Goal: Task Accomplishment & Management: Manage account settings

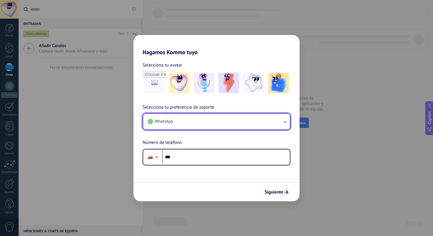
click at [203, 125] on button "WhatsApp" at bounding box center [216, 121] width 147 height 15
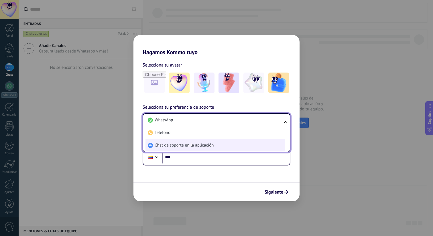
click at [204, 144] on span "Chat de soporte en la aplicación" at bounding box center [184, 145] width 59 height 6
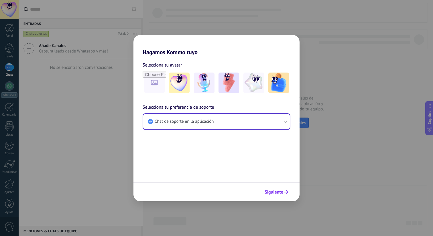
click at [272, 190] on span "Siguiente" at bounding box center [274, 192] width 19 height 4
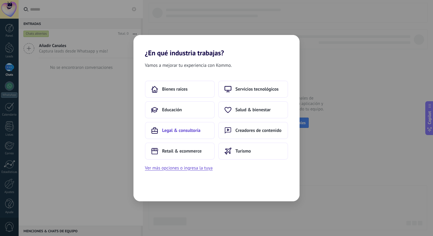
click at [195, 136] on button "Legal & consultoría" at bounding box center [180, 130] width 70 height 17
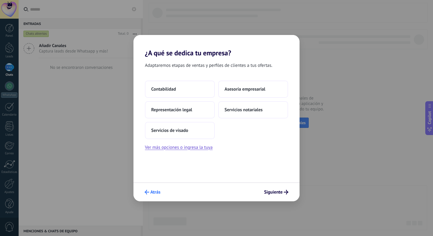
click at [150, 192] on span "Atrás" at bounding box center [153, 192] width 16 height 5
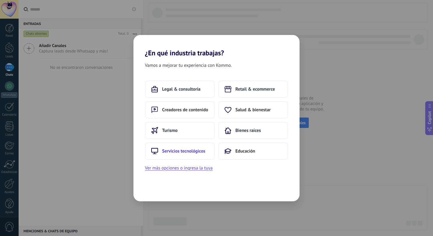
click at [190, 148] on span "Servicios tecnológicos" at bounding box center [183, 151] width 43 height 6
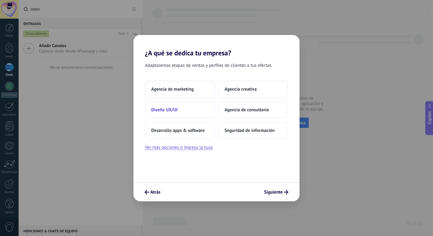
drag, startPoint x: 254, startPoint y: 130, endPoint x: 169, endPoint y: 112, distance: 86.7
click at [169, 112] on div "Agencia de marketing Agencia creativa Diseño UX/UI Agencia de consultoría Desar…" at bounding box center [216, 109] width 143 height 58
click at [172, 132] on span "Desarrollo apps & software" at bounding box center [178, 130] width 54 height 6
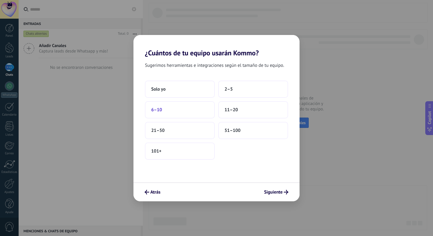
drag, startPoint x: 238, startPoint y: 90, endPoint x: 173, endPoint y: 113, distance: 68.4
click at [173, 113] on div "Solo yo 2–5 6–10 11–20 21–50 51–100 101+" at bounding box center [216, 119] width 143 height 79
click at [173, 113] on button "6–10" at bounding box center [180, 109] width 70 height 17
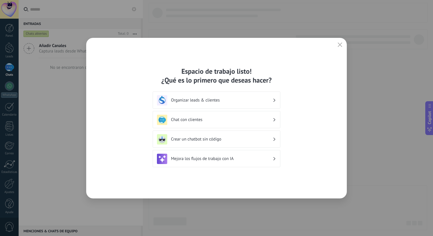
click at [226, 100] on h3 "Organizar leads & clientes" at bounding box center [222, 99] width 102 height 5
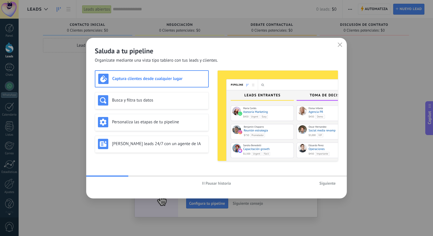
click at [328, 181] on span "Siguiente" at bounding box center [327, 183] width 16 height 4
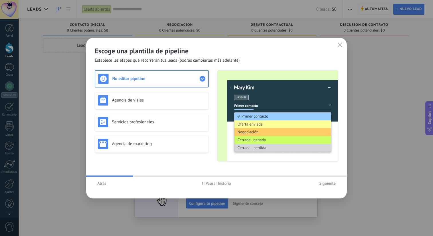
click at [100, 185] on span "Atrás" at bounding box center [101, 183] width 9 height 4
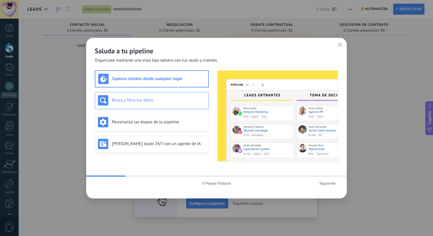
click at [151, 106] on div "Busca y filtra tus datos" at bounding box center [152, 100] width 114 height 17
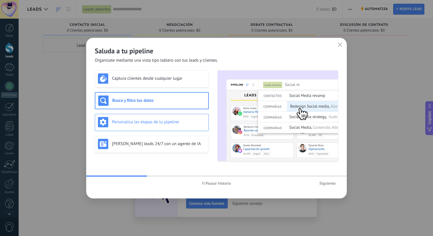
click at [151, 126] on div "Personaliza las etapas de tu pipeline" at bounding box center [152, 122] width 108 height 10
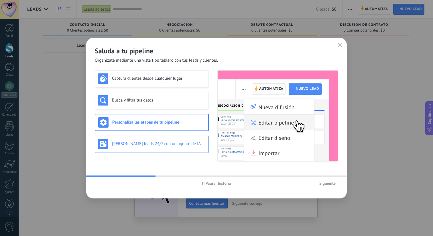
click at [151, 139] on div "Genera leads 24/7 con un agente de IA" at bounding box center [152, 144] width 108 height 10
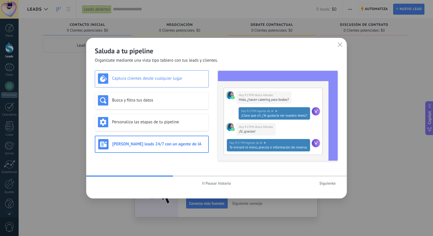
click at [171, 79] on h3 "Captura clientes desde cualquier lugar" at bounding box center [159, 78] width 94 height 5
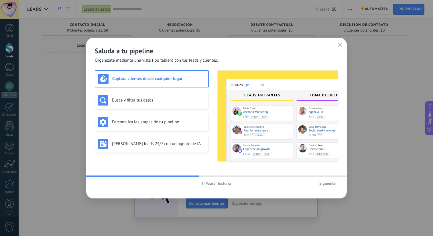
click at [332, 180] on button "Siguiente" at bounding box center [327, 183] width 21 height 9
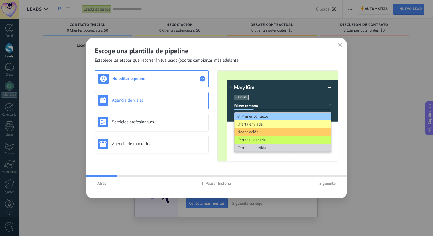
click at [169, 100] on h3 "Agencia de viajes" at bounding box center [159, 99] width 94 height 5
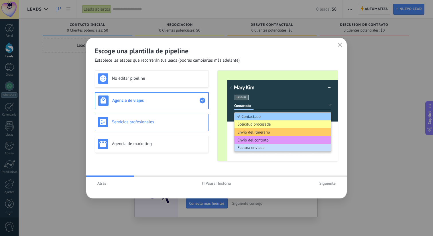
click at [166, 122] on h3 "Servicios profesionales" at bounding box center [159, 121] width 94 height 5
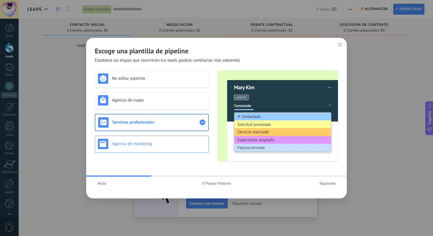
click at [164, 139] on div "Agencia de marketing" at bounding box center [152, 144] width 108 height 10
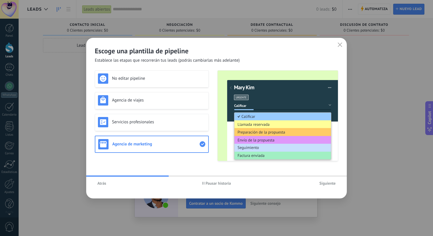
click at [324, 184] on span "Siguiente" at bounding box center [327, 183] width 16 height 4
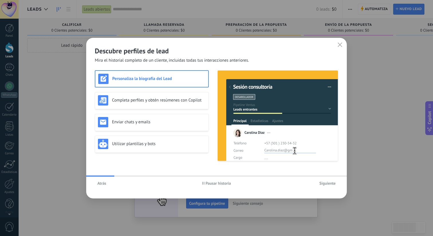
click at [107, 184] on button "Atrás" at bounding box center [102, 183] width 14 height 9
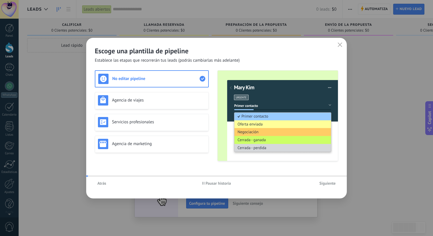
click at [107, 184] on button "Atrás" at bounding box center [102, 183] width 14 height 9
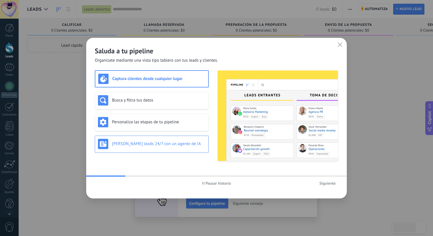
click at [171, 150] on div "Genera leads 24/7 con un agente de IA" at bounding box center [152, 143] width 114 height 17
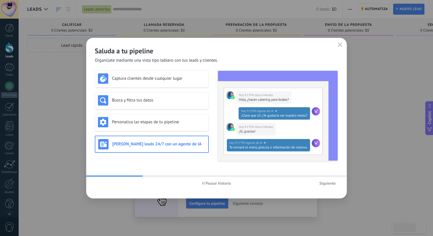
click at [330, 182] on span "Siguiente" at bounding box center [327, 183] width 16 height 4
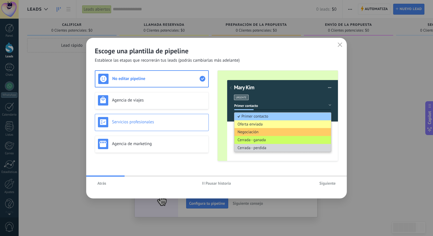
click at [179, 125] on div "Servicios profesionales" at bounding box center [152, 122] width 108 height 10
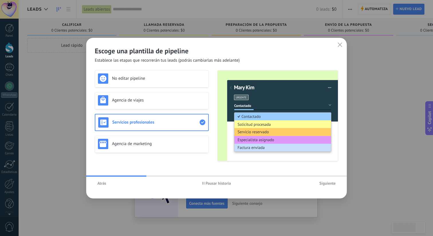
click at [334, 183] on span "Siguiente" at bounding box center [327, 183] width 16 height 4
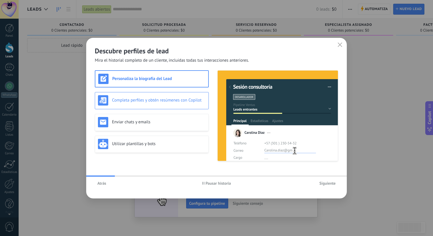
click at [160, 96] on div "Completa perfiles y obtén resúmenes con Copilot" at bounding box center [152, 100] width 108 height 10
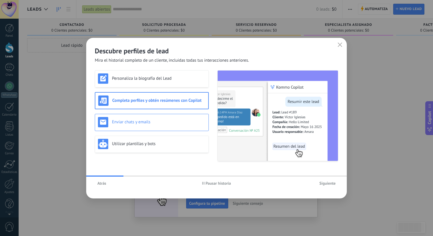
click at [159, 119] on h3 "Enviar chats y emails" at bounding box center [159, 121] width 94 height 5
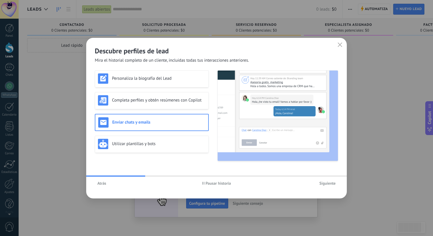
click at [318, 178] on div "Atrás Pausar historia Siguiente" at bounding box center [216, 182] width 261 height 13
click at [327, 183] on span "Siguiente" at bounding box center [327, 183] width 16 height 4
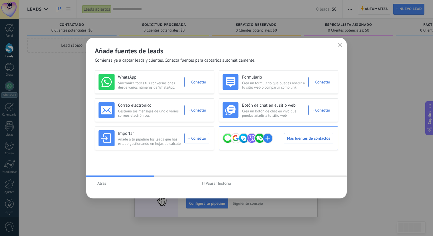
click at [291, 139] on div "Más fuentes de contactos" at bounding box center [277, 138] width 111 height 16
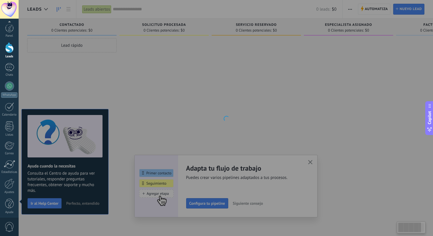
scroll to position [3, 0]
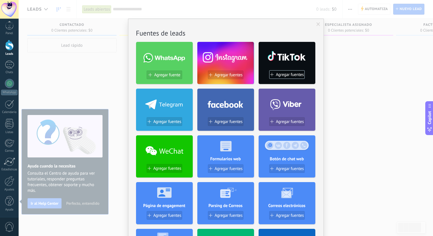
click at [98, 77] on div "No hay resultados Fuentes de leads Agregar fuente Agregar fuentes Agregar fuent…" at bounding box center [226, 118] width 414 height 236
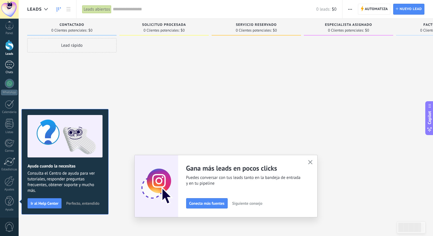
click at [7, 63] on div at bounding box center [9, 64] width 9 height 8
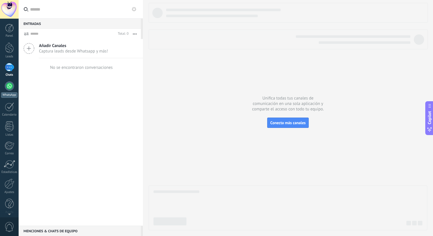
click at [7, 96] on div "WhatsApp" at bounding box center [9, 94] width 16 height 5
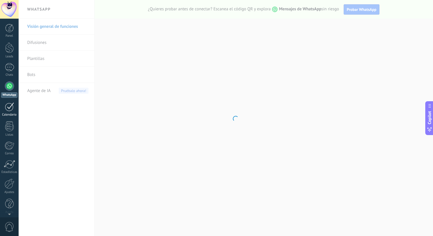
click at [6, 109] on div at bounding box center [9, 106] width 9 height 9
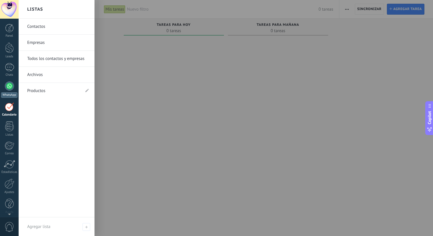
click at [13, 86] on div at bounding box center [9, 85] width 9 height 9
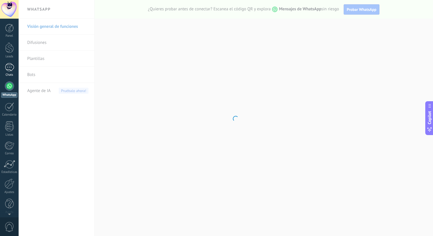
click at [11, 67] on div at bounding box center [9, 67] width 9 height 8
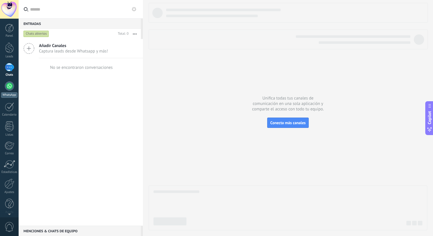
click at [8, 88] on div at bounding box center [9, 85] width 9 height 9
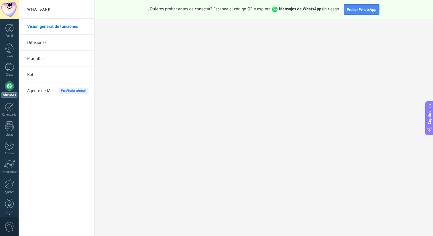
click at [44, 91] on span "Agente de IA" at bounding box center [38, 91] width 23 height 16
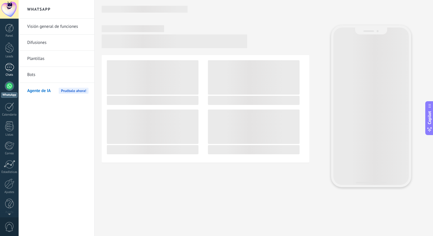
click at [9, 71] on link "Chats" at bounding box center [9, 70] width 19 height 14
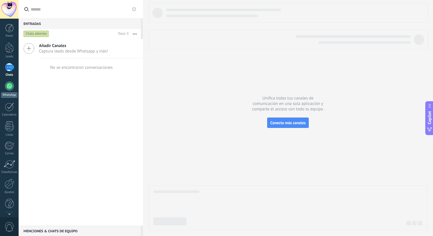
click at [11, 93] on div "WhatsApp" at bounding box center [9, 94] width 16 height 5
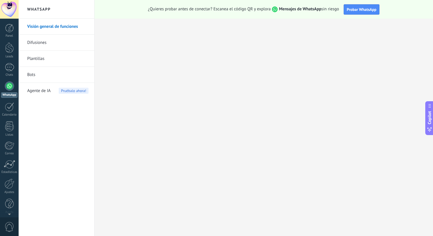
click at [36, 76] on link "Bots" at bounding box center [57, 75] width 61 height 16
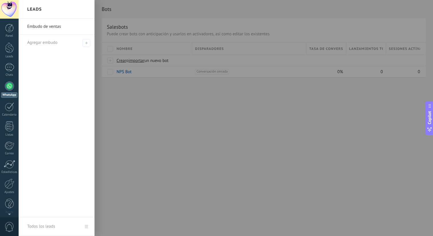
click at [193, 84] on div at bounding box center [235, 118] width 433 height 236
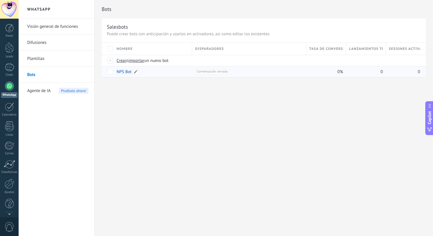
click at [130, 73] on link "NPS Bot" at bounding box center [124, 71] width 15 height 5
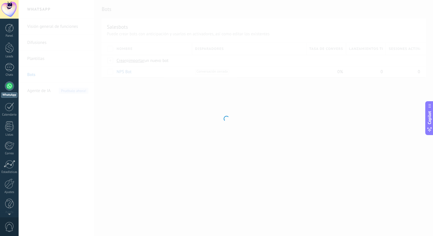
type input "*******"
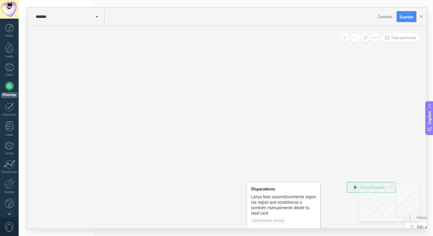
click at [18, 92] on link "WhatsApp" at bounding box center [9, 89] width 19 height 16
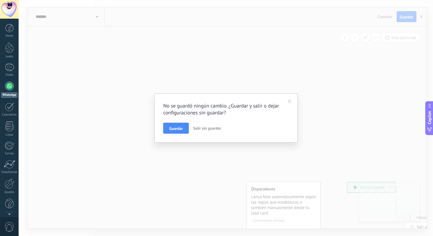
click at [13, 88] on link "WhatsApp" at bounding box center [9, 89] width 19 height 16
click at [11, 73] on div "Chats" at bounding box center [9, 75] width 17 height 4
click at [15, 51] on link "Leads" at bounding box center [9, 50] width 19 height 16
click at [209, 131] on button "Salir sin guardar" at bounding box center [207, 128] width 33 height 11
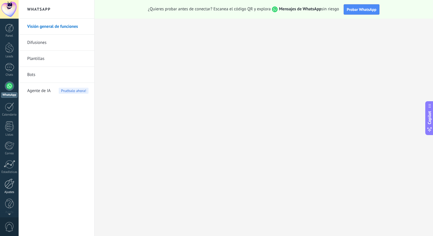
click at [6, 182] on div at bounding box center [10, 183] width 10 height 10
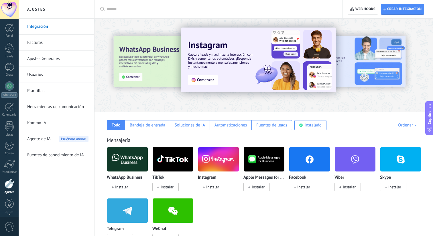
click at [10, 26] on div "© 2025 derechos reservados | Términos de uso Soporte técnico Federico Gobea ID …" at bounding box center [9, 118] width 19 height 236
click at [10, 29] on div at bounding box center [9, 28] width 9 height 9
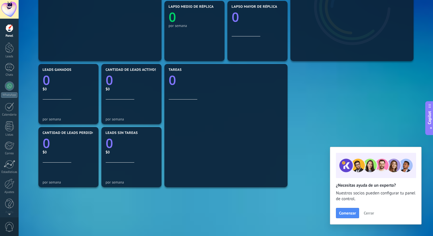
scroll to position [169, 0]
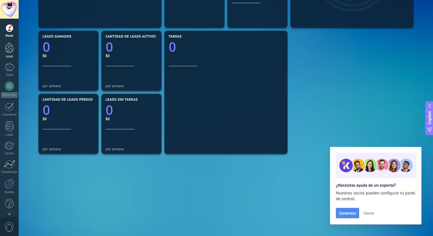
click at [9, 49] on div at bounding box center [9, 47] width 9 height 11
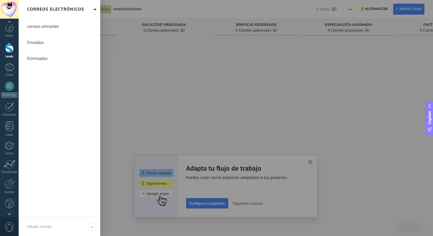
scroll to position [3, 0]
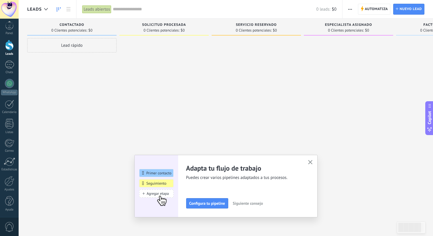
click at [7, 215] on div "Panel Leads Chats WhatsApp Clientes" at bounding box center [9, 119] width 19 height 196
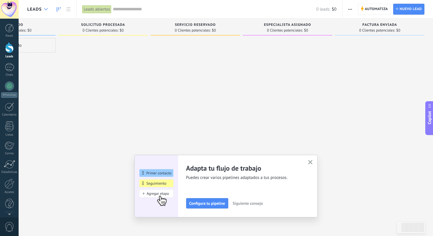
click at [46, 10] on icon at bounding box center [46, 9] width 4 height 2
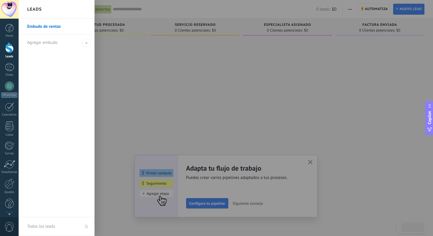
click at [8, 46] on div at bounding box center [9, 47] width 9 height 11
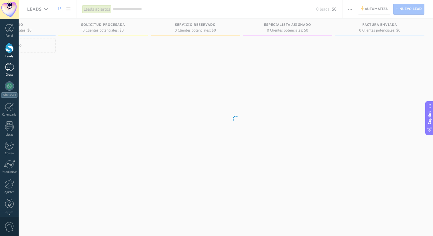
click at [8, 74] on div "Chats" at bounding box center [9, 75] width 17 height 4
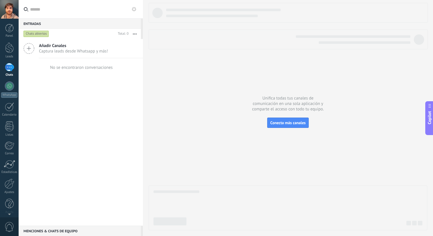
click at [8, 141] on div "Panel Leads Chats WhatsApp Clientes" at bounding box center [9, 122] width 19 height 196
click at [8, 145] on div at bounding box center [9, 145] width 9 height 9
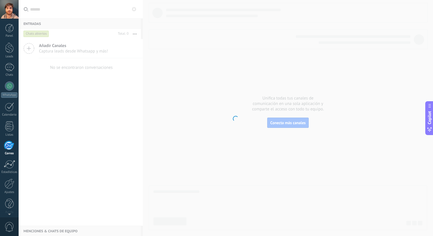
scroll to position [3, 0]
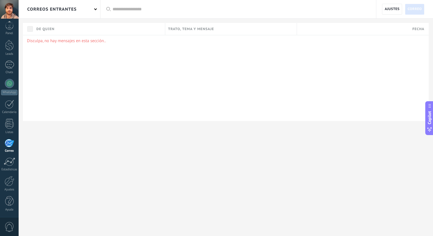
click at [90, 7] on div "correos entrantes" at bounding box center [60, 9] width 82 height 18
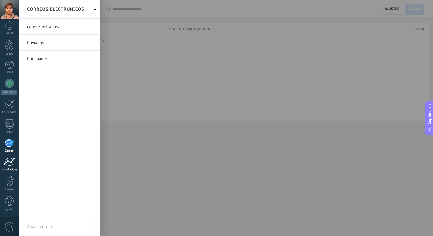
click at [10, 167] on link "Estadísticas" at bounding box center [9, 164] width 19 height 14
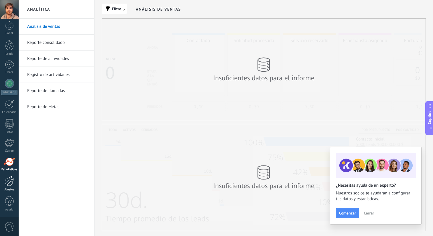
click at [5, 180] on div at bounding box center [10, 181] width 10 height 10
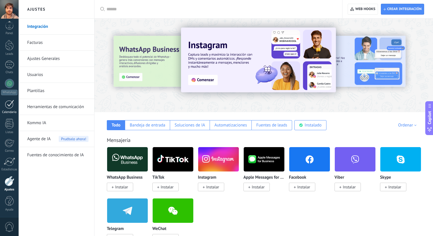
click at [12, 109] on link "Calendario" at bounding box center [9, 107] width 19 height 14
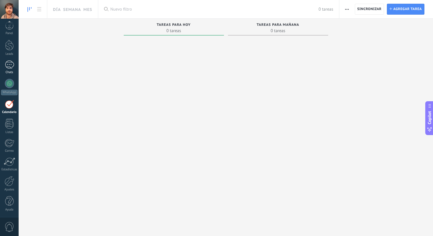
click at [11, 67] on div at bounding box center [9, 64] width 9 height 8
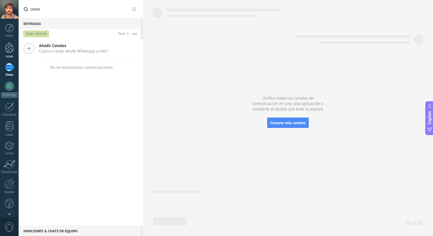
click at [12, 42] on div at bounding box center [9, 47] width 9 height 11
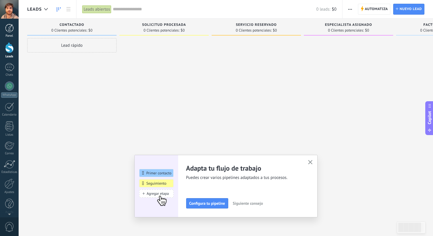
click at [13, 28] on div at bounding box center [9, 28] width 9 height 9
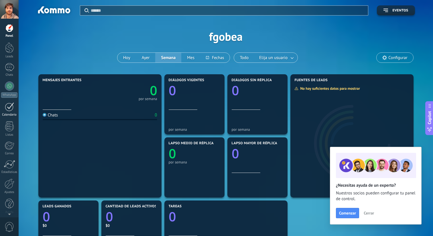
click at [5, 112] on link "Calendario" at bounding box center [9, 109] width 19 height 14
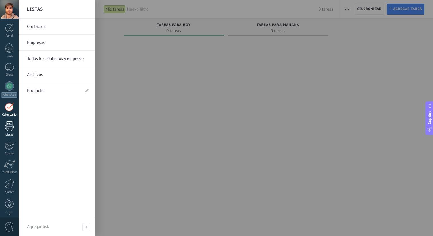
click at [10, 134] on div "Listas" at bounding box center [9, 135] width 17 height 4
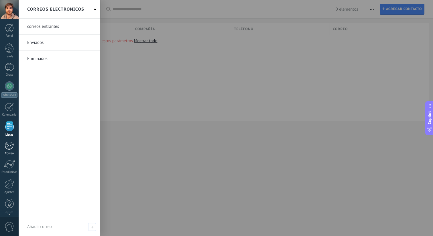
click at [7, 151] on link "Correo" at bounding box center [9, 148] width 19 height 14
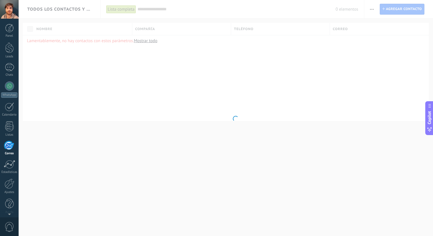
scroll to position [3, 0]
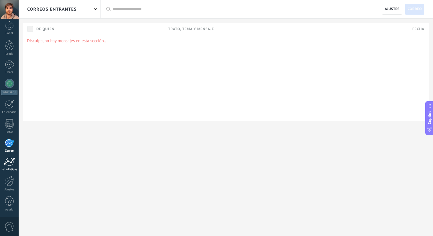
click at [7, 164] on div at bounding box center [9, 161] width 11 height 9
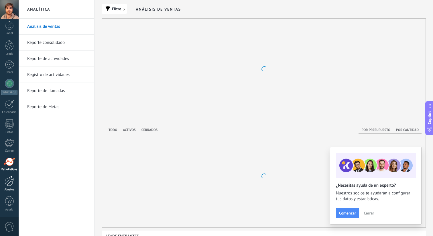
click at [8, 185] on div at bounding box center [10, 181] width 10 height 10
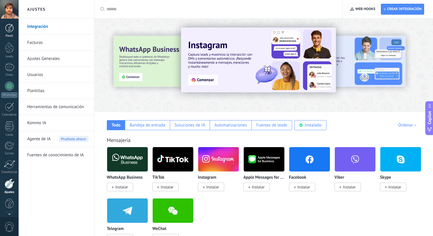
click at [7, 29] on div at bounding box center [9, 28] width 9 height 9
